Goal: Task Accomplishment & Management: Use online tool/utility

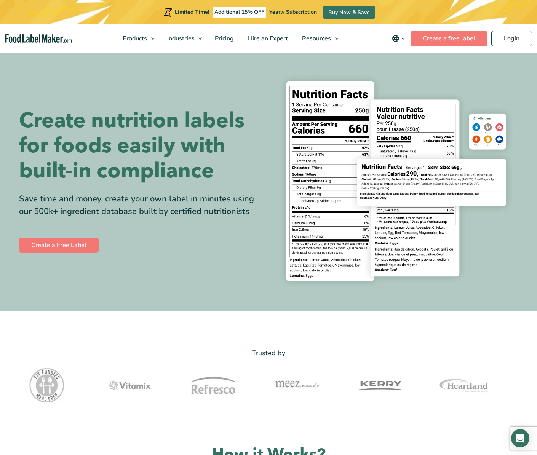
click at [47, 258] on div "Create nutrition labels for foods easily with built-in compliance Save time and…" at bounding box center [268, 181] width 499 height 223
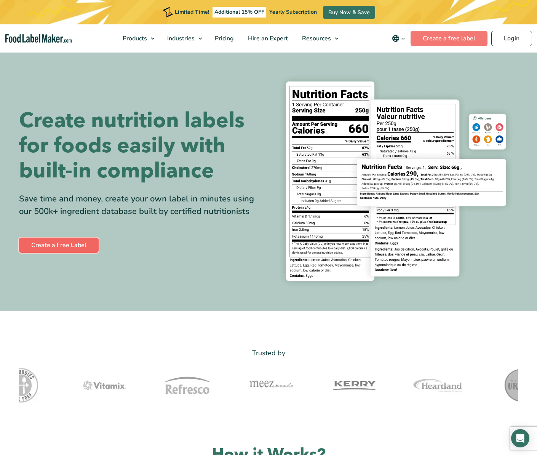
click at [51, 244] on link "Create a Free Label" at bounding box center [59, 244] width 80 height 15
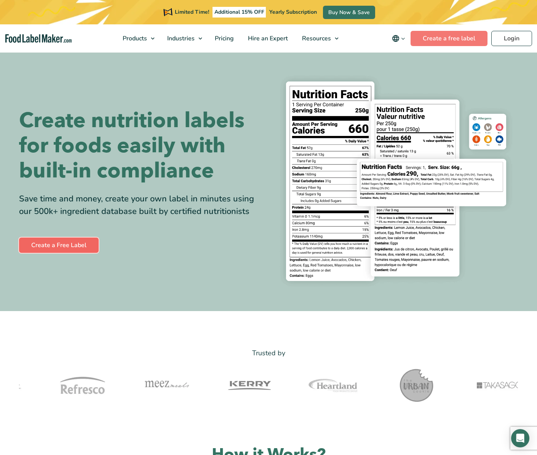
click at [61, 244] on link "Create a Free Label" at bounding box center [59, 244] width 80 height 15
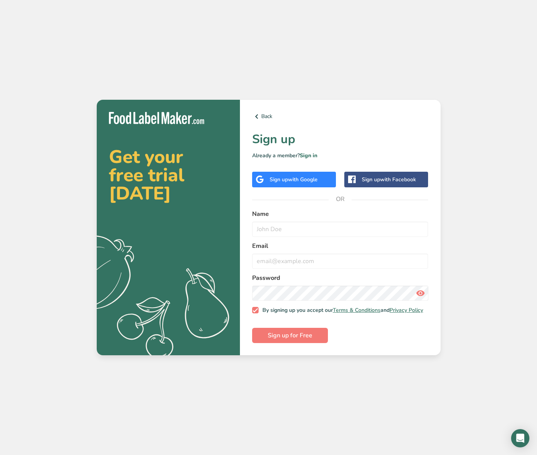
click at [298, 176] on span "with Google" at bounding box center [303, 179] width 30 height 7
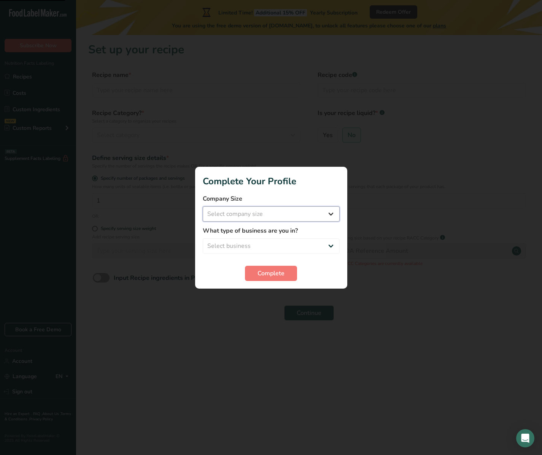
click at [244, 215] on select "Select company size Fewer than 10 Employees 10 to 50 Employees 51 to 500 Employ…" at bounding box center [271, 213] width 137 height 15
select select "2"
click at [203, 206] on select "Select company size Fewer than 10 Employees 10 to 50 Employees 51 to 500 Employ…" at bounding box center [271, 213] width 137 height 15
click at [249, 239] on select "Select business Packaged Food Manufacturer Restaurant & Cafe Bakery Meal Plans …" at bounding box center [271, 245] width 137 height 15
select select "8"
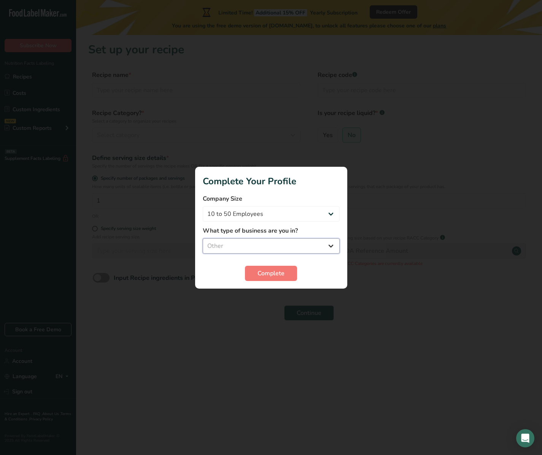
click at [203, 238] on select "Select business Packaged Food Manufacturer Restaurant & Cafe Bakery Meal Plans …" at bounding box center [271, 245] width 137 height 15
click at [263, 271] on span "Complete" at bounding box center [271, 273] width 27 height 9
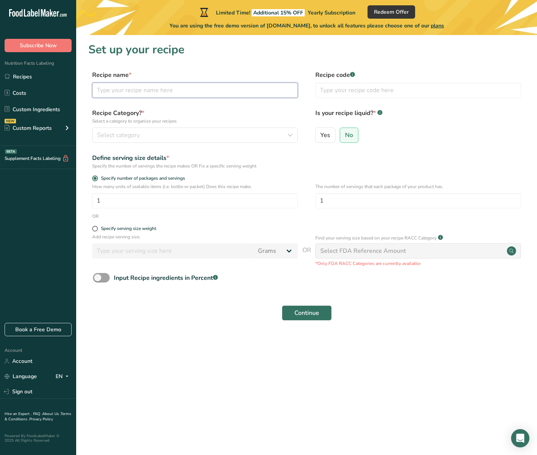
click at [113, 90] on input "text" at bounding box center [195, 90] width 206 height 15
type input "Taba Paw"
click at [334, 92] on input "text" at bounding box center [418, 90] width 206 height 15
type input "01"
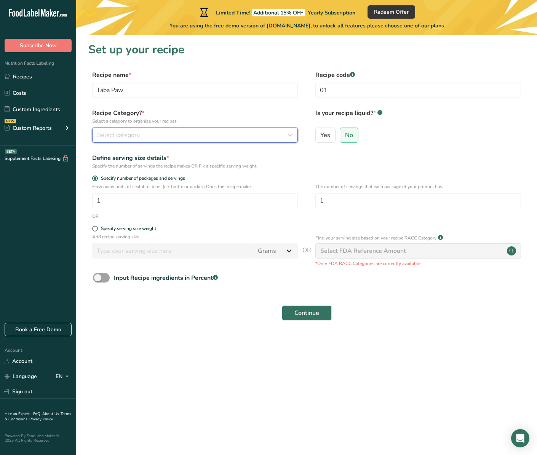
click at [159, 131] on div "Select category" at bounding box center [192, 135] width 191 height 9
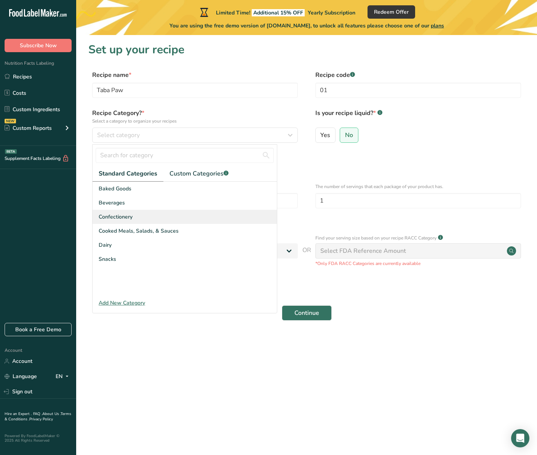
click at [126, 214] on span "Confectionery" at bounding box center [116, 217] width 34 height 8
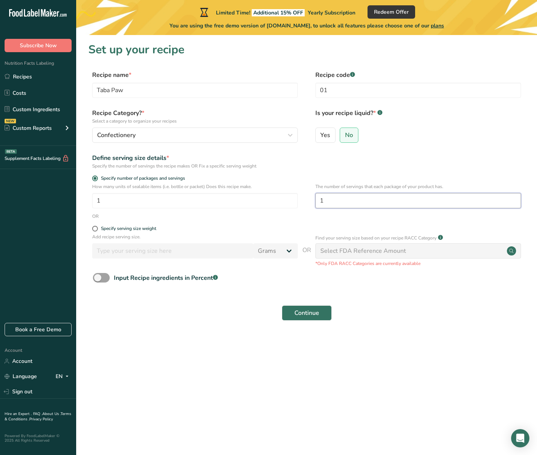
click at [354, 202] on input "1" at bounding box center [418, 200] width 206 height 15
drag, startPoint x: 346, startPoint y: 201, endPoint x: 295, endPoint y: 196, distance: 50.6
click at [295, 196] on div "How many units of sealable items (i.e. bottle or packet) Does this recipe make.…" at bounding box center [306, 198] width 436 height 30
type input "1"
click at [124, 229] on div "Specify serving size weight" at bounding box center [128, 229] width 55 height 6
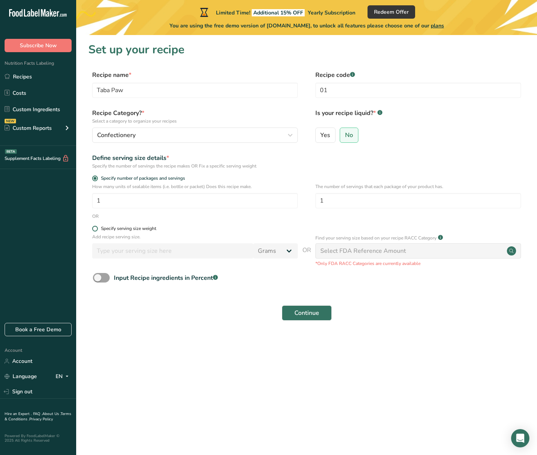
click at [97, 229] on input "Specify serving size weight" at bounding box center [94, 228] width 5 height 5
radio input "true"
radio input "false"
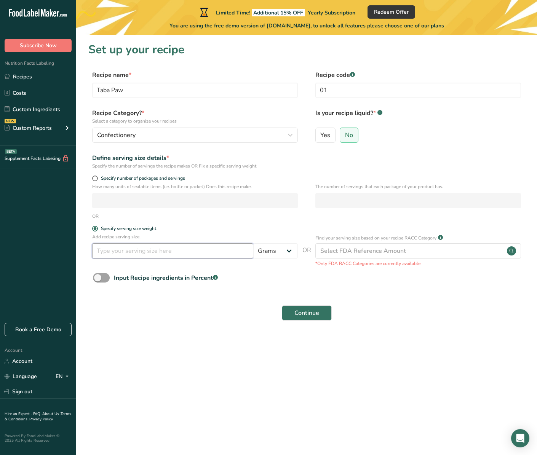
click at [123, 250] on input "number" at bounding box center [172, 250] width 161 height 15
type input "100"
click at [310, 314] on span "Continue" at bounding box center [306, 312] width 25 height 9
